Goal: Check status

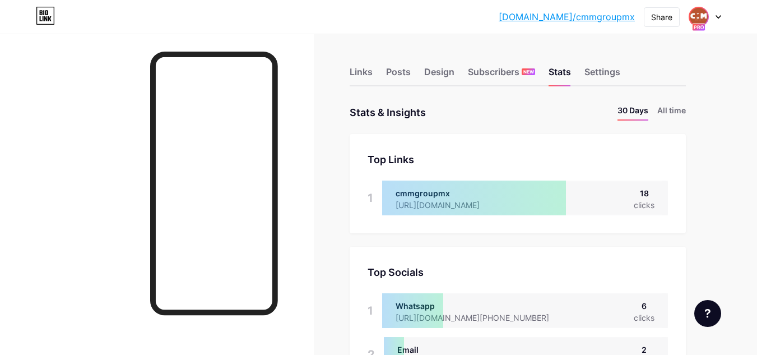
click at [701, 19] on img at bounding box center [699, 17] width 18 height 18
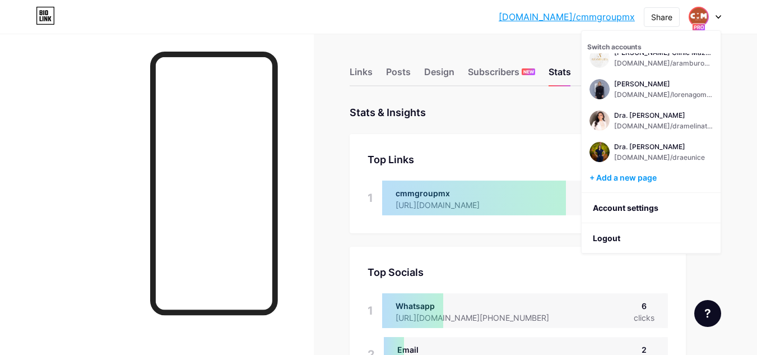
scroll to position [168, 0]
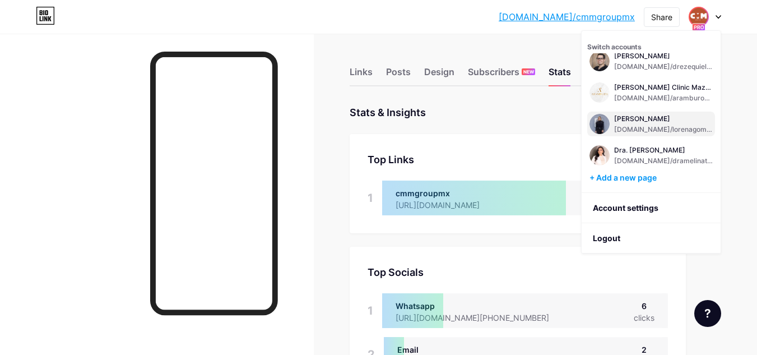
click at [618, 122] on div "[PERSON_NAME]" at bounding box center [663, 118] width 99 height 9
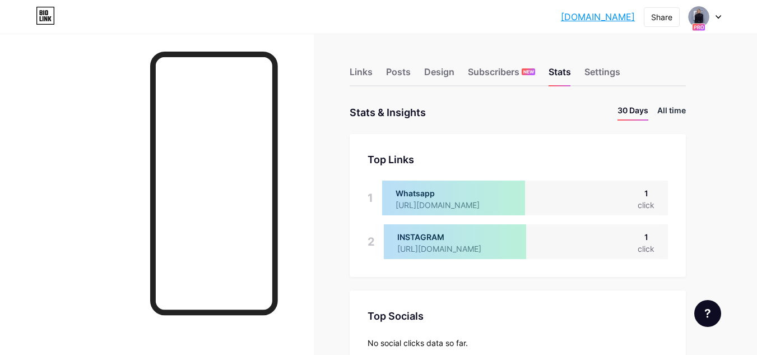
click at [663, 111] on li "All time" at bounding box center [671, 112] width 29 height 16
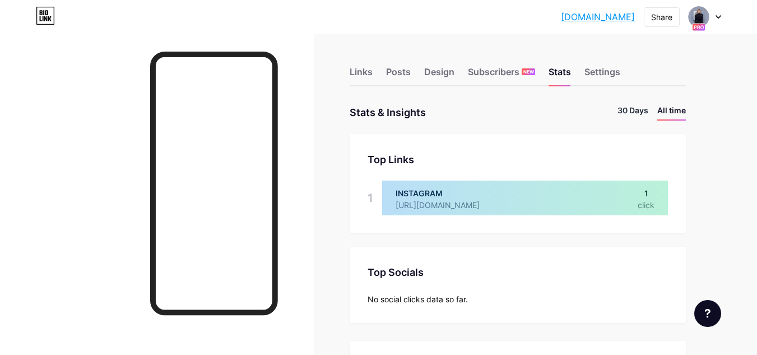
click at [637, 108] on li "30 Days" at bounding box center [632, 112] width 31 height 16
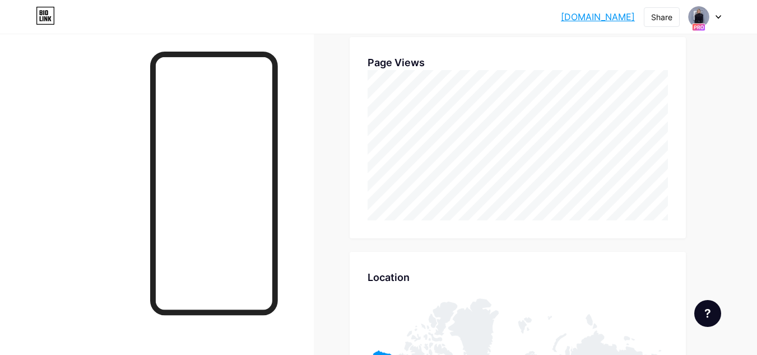
scroll to position [355, 757]
